Goal: Task Accomplishment & Management: Manage account settings

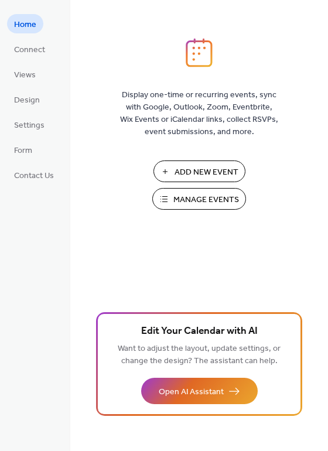
click at [190, 197] on span "Manage Events" at bounding box center [206, 200] width 66 height 12
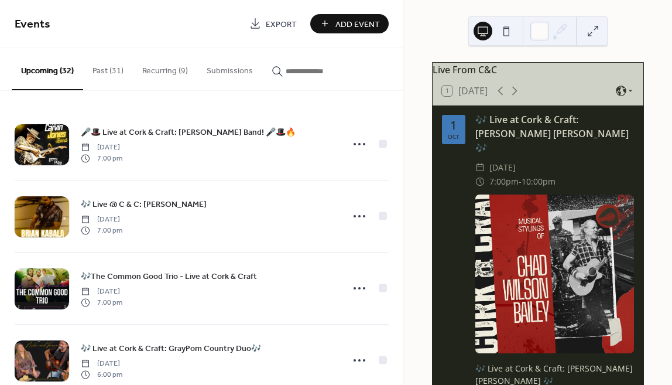
click at [111, 70] on button "Past (31)" at bounding box center [108, 68] width 50 height 42
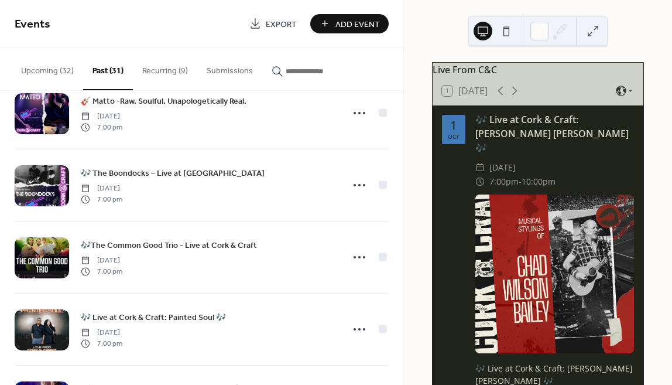
scroll to position [277, 0]
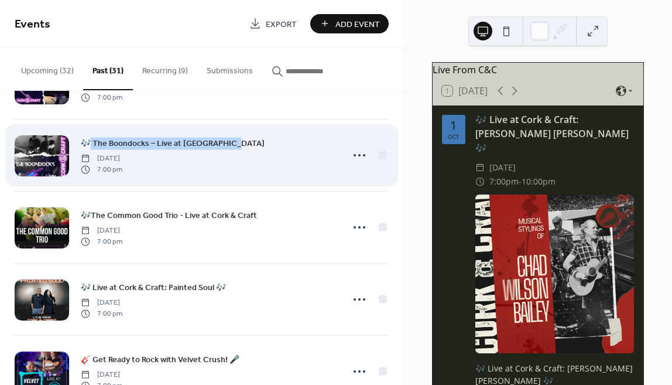
drag, startPoint x: 252, startPoint y: 139, endPoint x: 92, endPoint y: 141, distance: 160.4
click at [92, 141] on div "🎶 The Boondocks – Live at Cork & Craft Friday, September 5, 2025 7:00 pm" at bounding box center [208, 154] width 255 height 37
copy span "The Boondocks – Live at Cork & Craft"
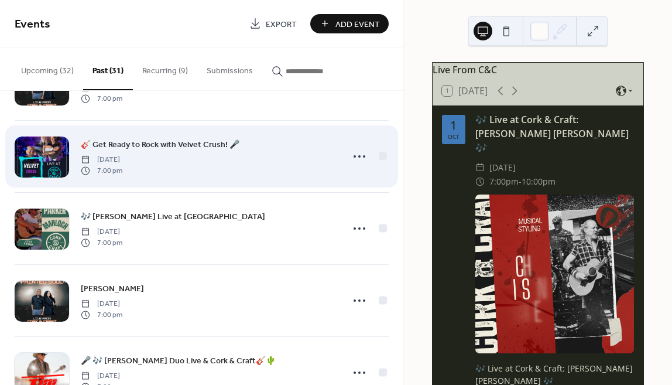
scroll to position [707, 0]
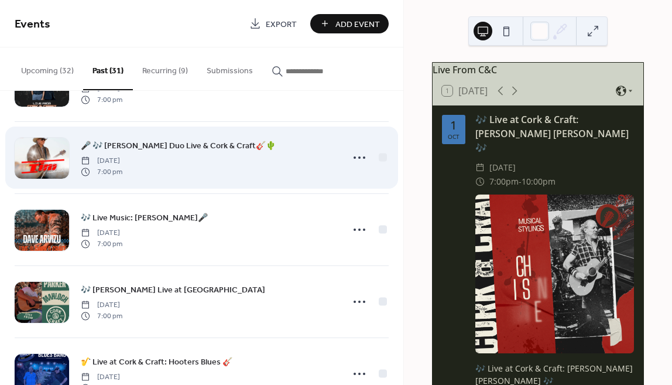
click at [191, 143] on div "🎤 🎶 Tim Friederich Duo Live & Cork & Craft🎸🌵 Thursday, August 14, 2025 7:00 pm" at bounding box center [208, 157] width 255 height 37
click at [301, 138] on div "🎤 🎶 Tim Friederich Duo Live & Cork & Craft🎸🌵 Thursday, August 14, 2025 7:00 pm" at bounding box center [202, 157] width 374 height 71
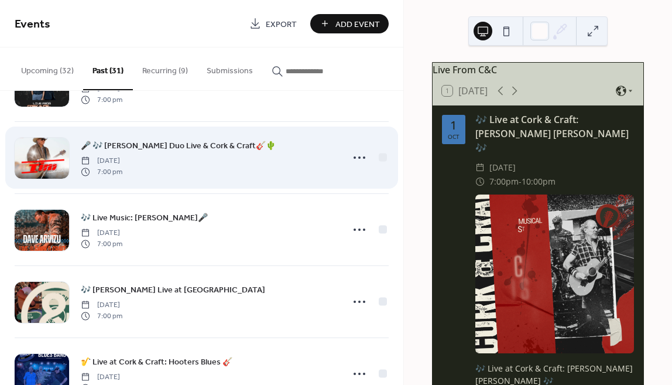
drag, startPoint x: 296, startPoint y: 140, endPoint x: 103, endPoint y: 147, distance: 193.3
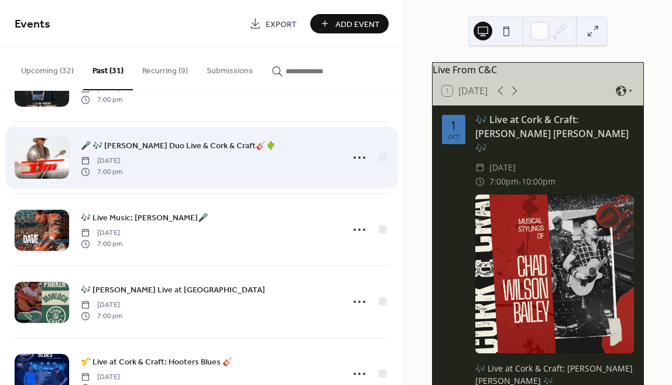
click at [103, 147] on div "🎤 🎶 Tim Friederich Duo Live & Cork & Craft🎸🌵 Thursday, August 14, 2025 7:00 pm" at bounding box center [208, 157] width 255 height 37
copy span "im Friederich Duo Live & Cork & Craft🎸🌵"
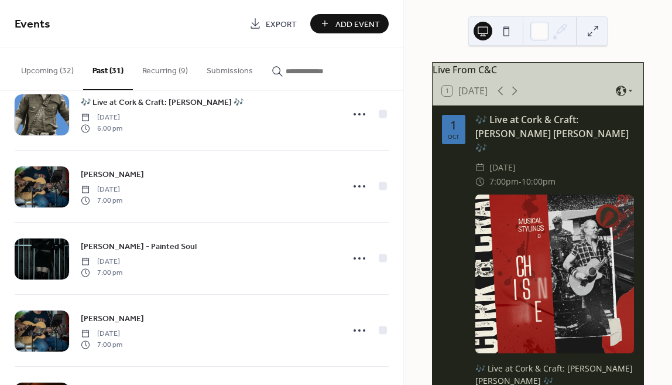
scroll to position [1471, 0]
